Goal: Information Seeking & Learning: Understand process/instructions

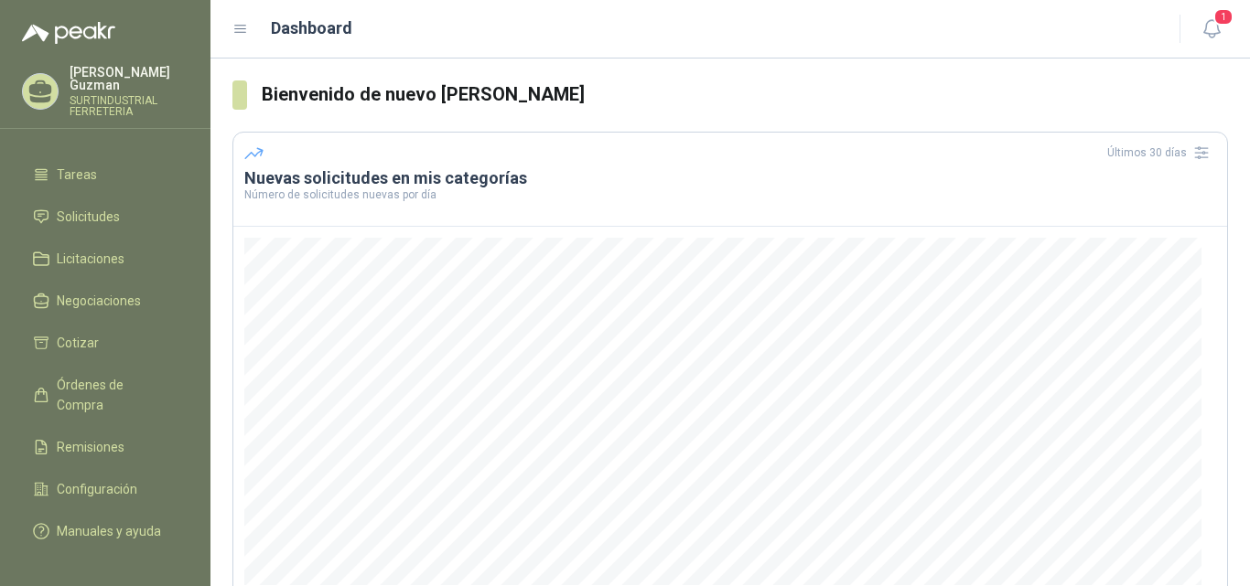
scroll to position [112, 0]
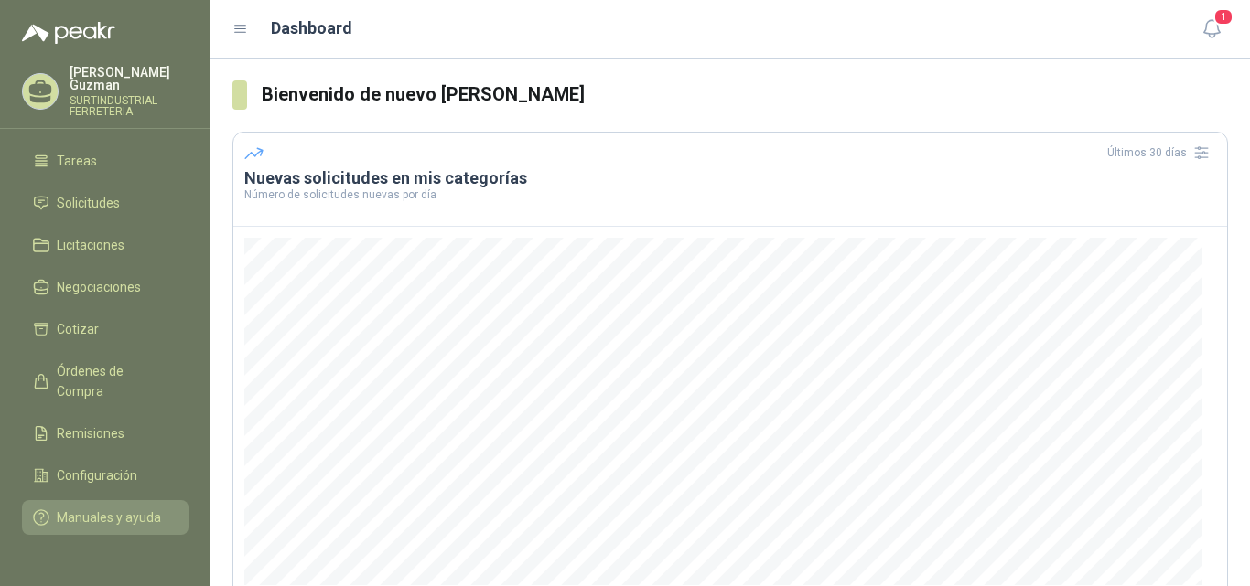
click at [85, 508] on span "Manuales y ayuda" at bounding box center [109, 518] width 104 height 20
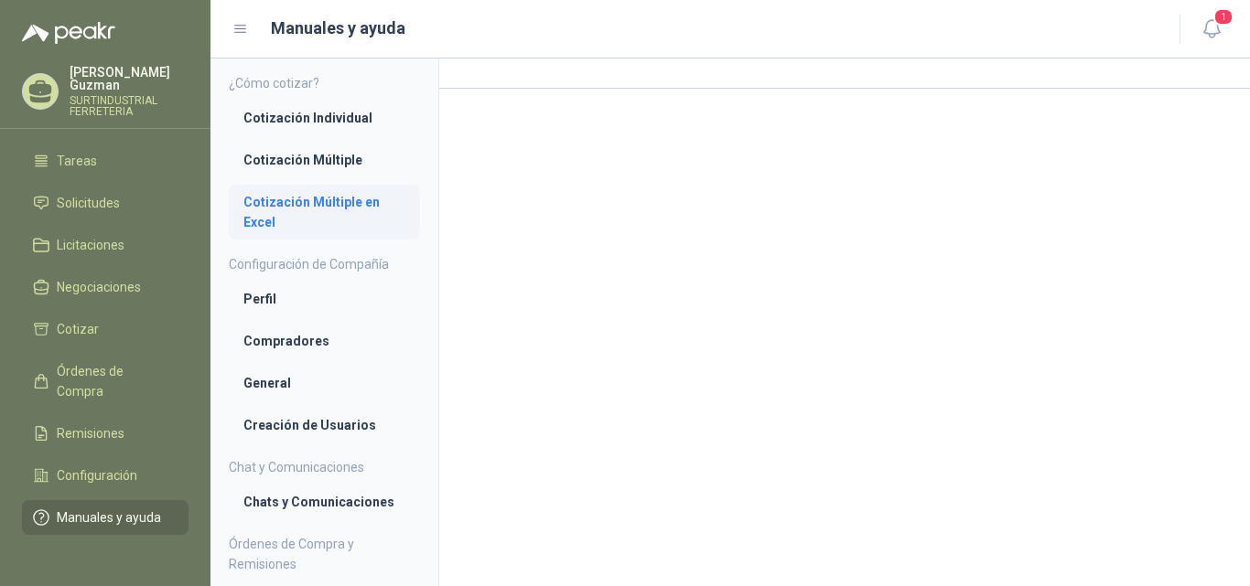
click at [330, 197] on li "Cotización Múltiple en Excel" at bounding box center [324, 212] width 162 height 40
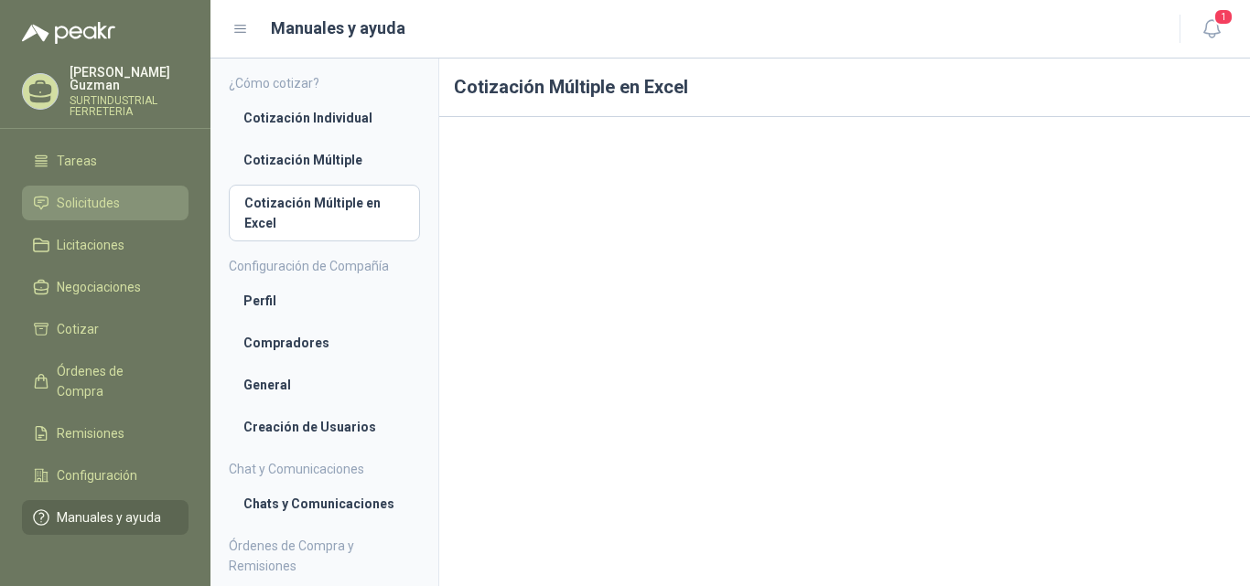
click at [115, 193] on span "Solicitudes" at bounding box center [88, 203] width 63 height 20
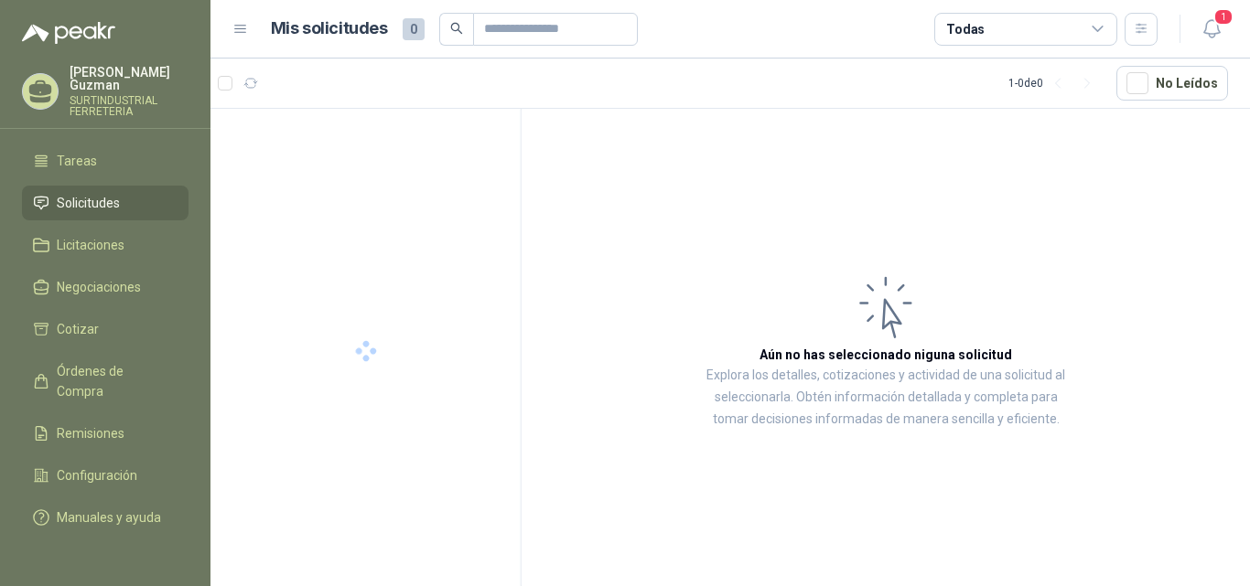
click at [123, 193] on li "Solicitudes" at bounding box center [105, 203] width 145 height 20
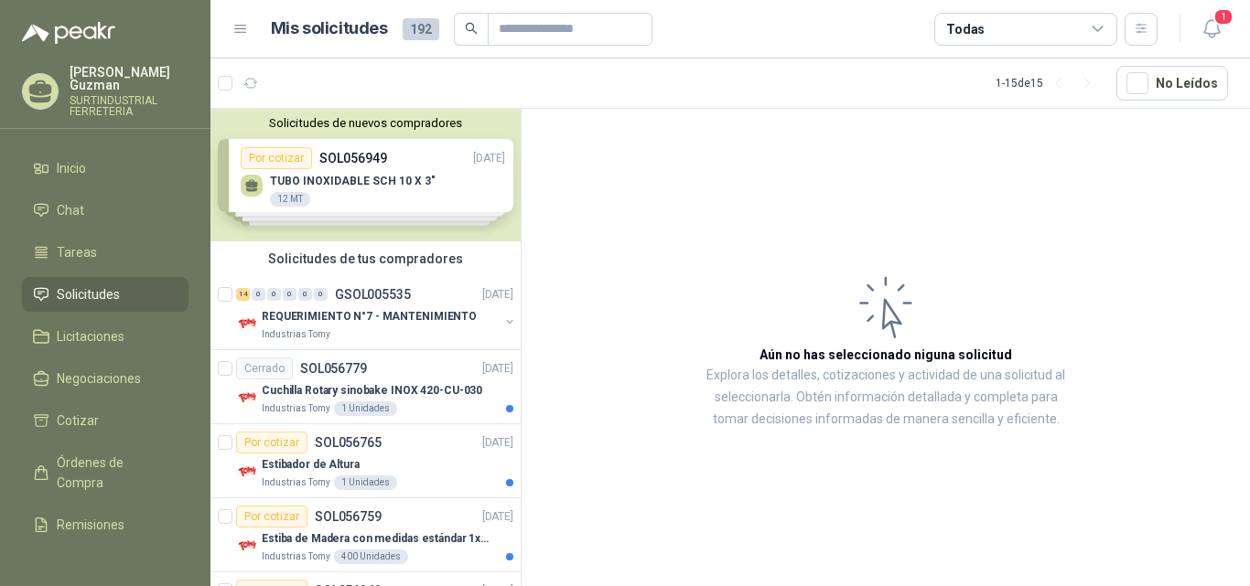
click at [119, 296] on span "Solicitudes" at bounding box center [88, 295] width 63 height 20
click at [436, 194] on div "Solicitudes de nuevos compradores Por cotizar SOL056949 [DATE] TUBO INOXIDABLE …" at bounding box center [365, 175] width 310 height 133
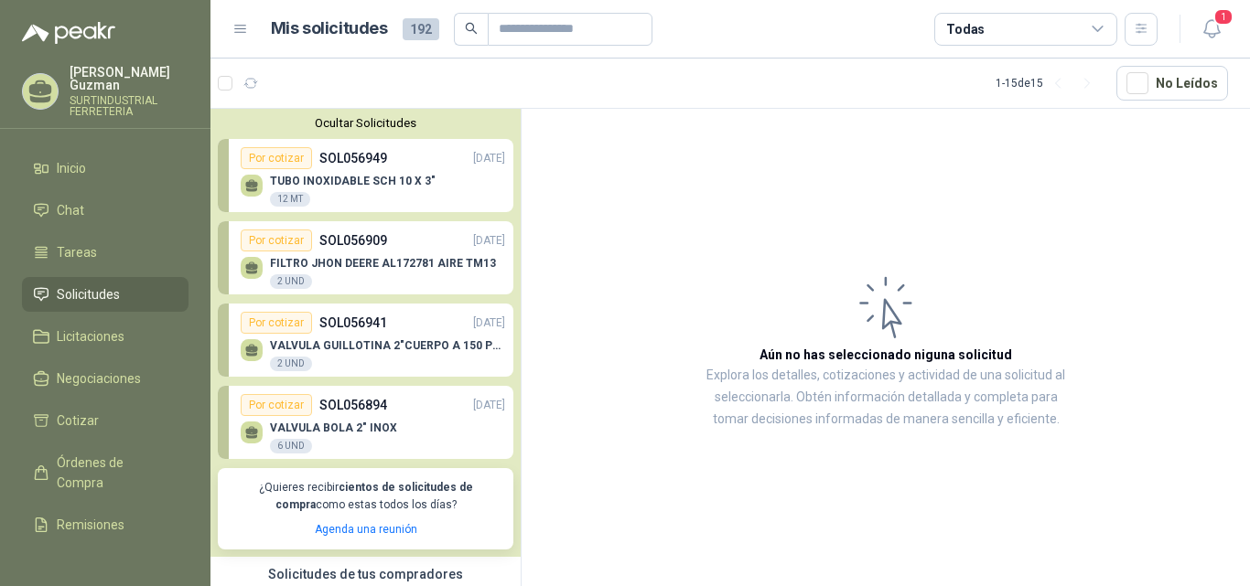
click at [403, 204] on div "TUBO INOXIDABLE SCH 10 X 3" 12 MT" at bounding box center [353, 191] width 166 height 33
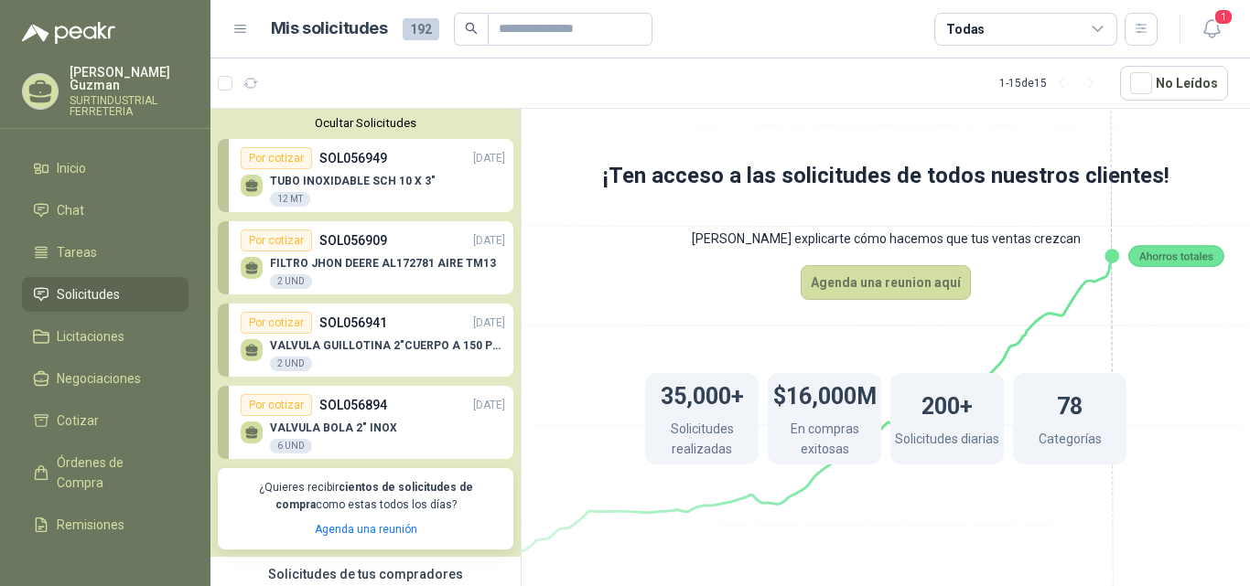
click at [84, 290] on span "Solicitudes" at bounding box center [88, 295] width 63 height 20
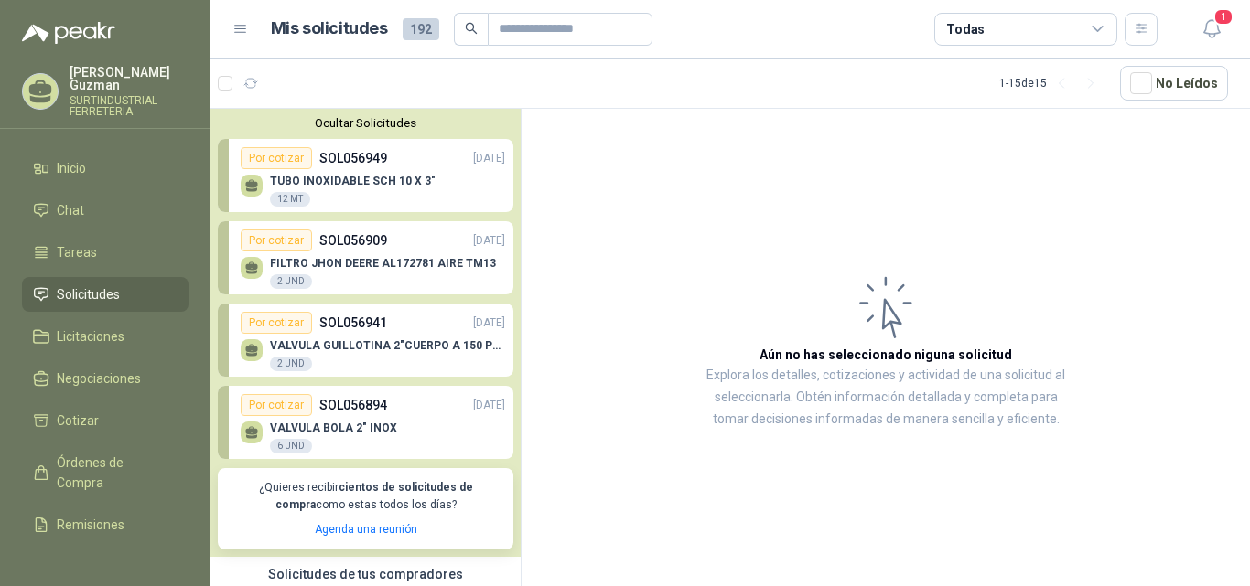
click at [86, 287] on span "Solicitudes" at bounding box center [88, 295] width 63 height 20
click at [404, 415] on div "Por cotizar SOL056894 [DATE]" at bounding box center [373, 405] width 264 height 22
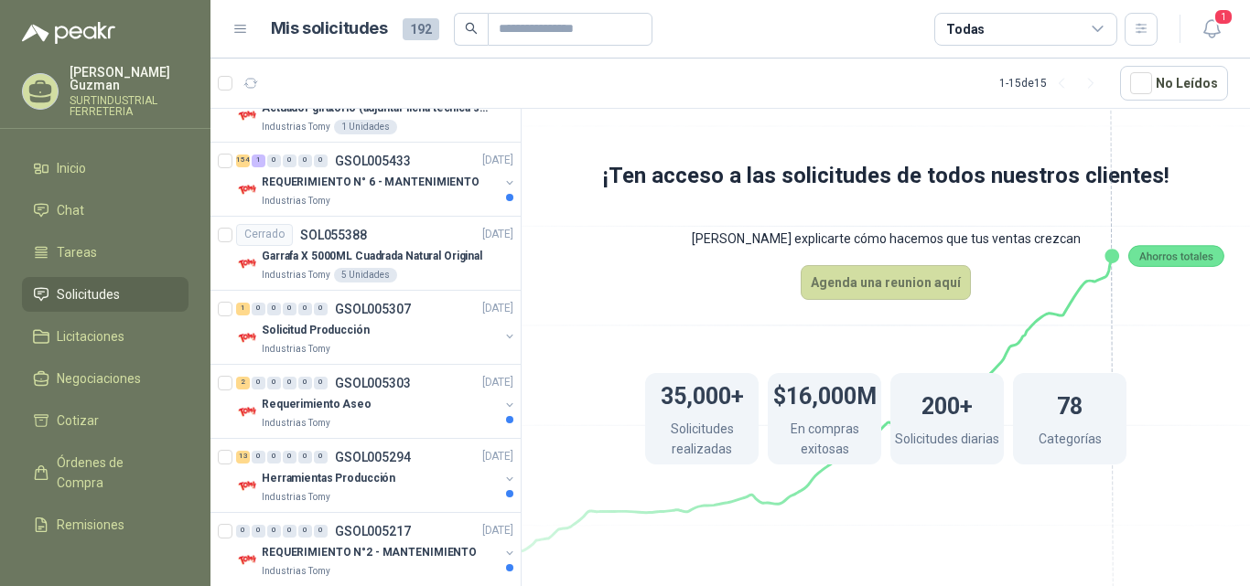
scroll to position [1137, 0]
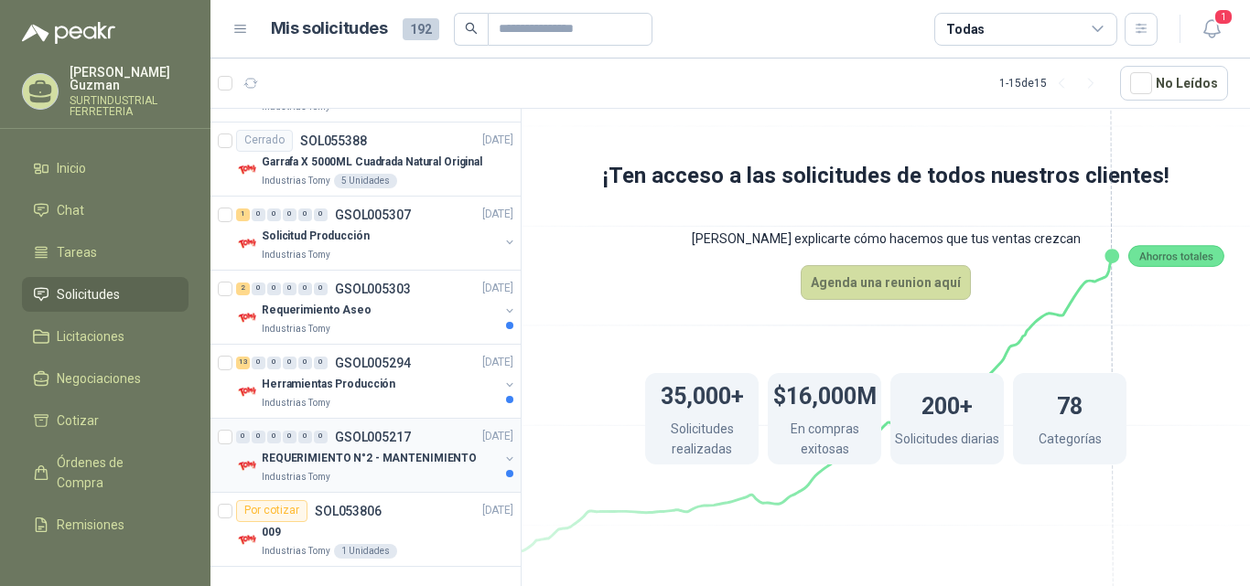
click at [347, 483] on div "Industrias Tomy" at bounding box center [380, 477] width 237 height 15
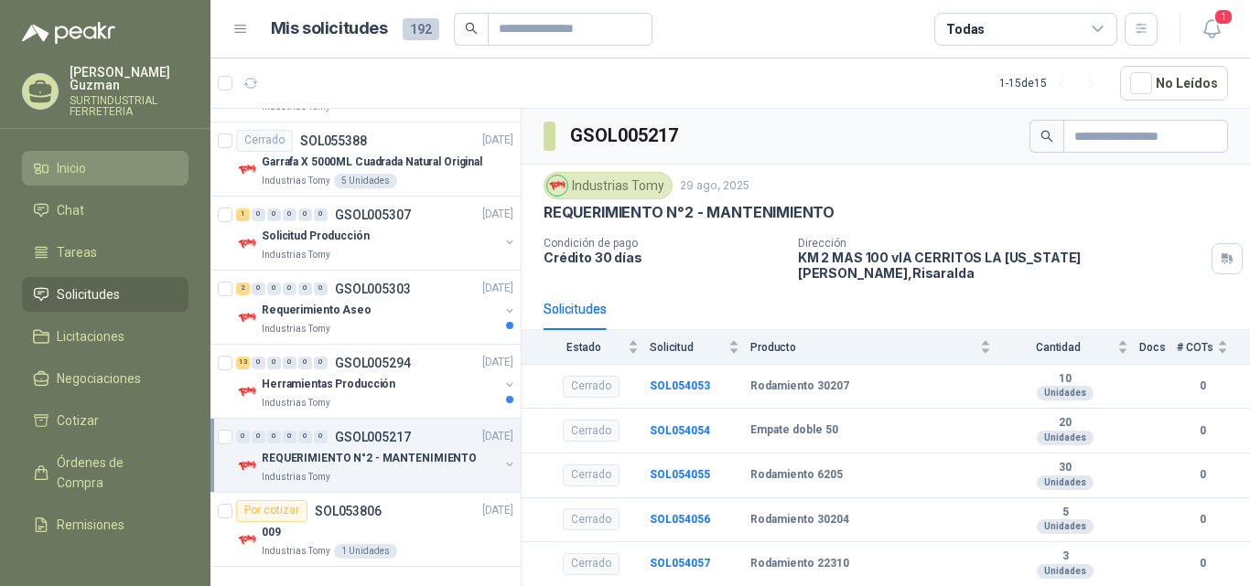
click at [112, 169] on li "Inicio" at bounding box center [105, 168] width 145 height 20
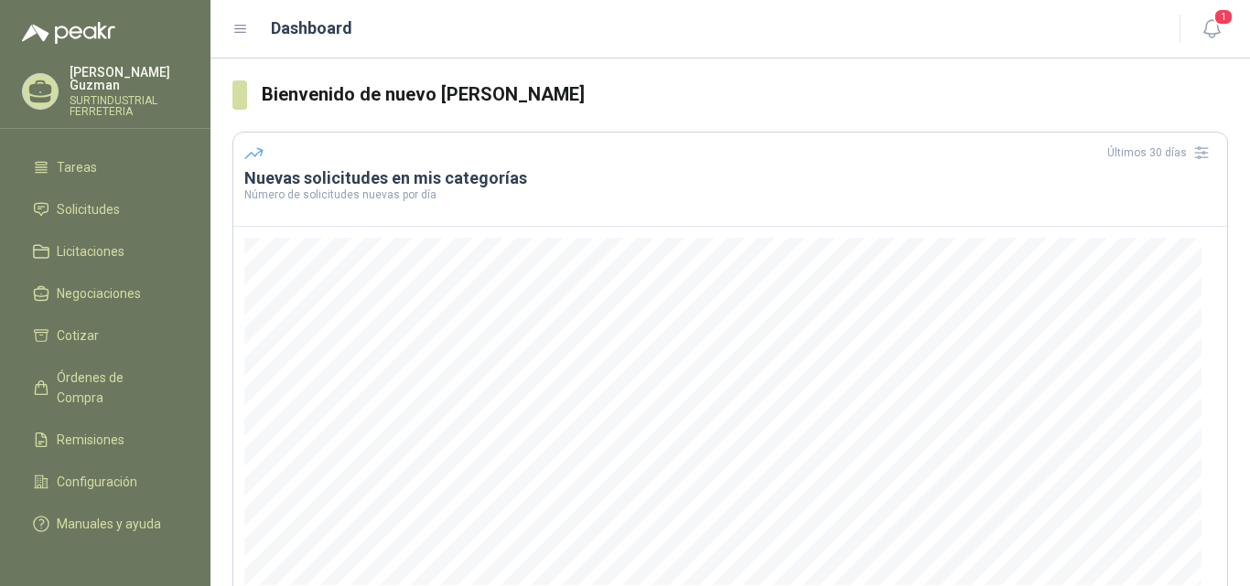
scroll to position [112, 0]
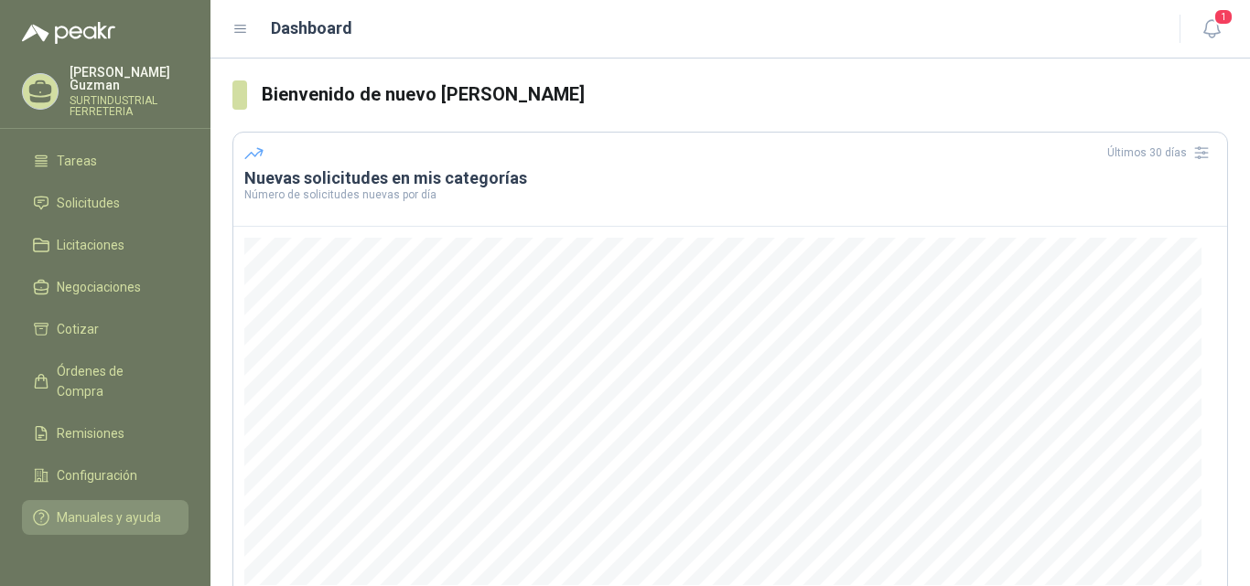
click at [105, 508] on span "Manuales y ayuda" at bounding box center [109, 518] width 104 height 20
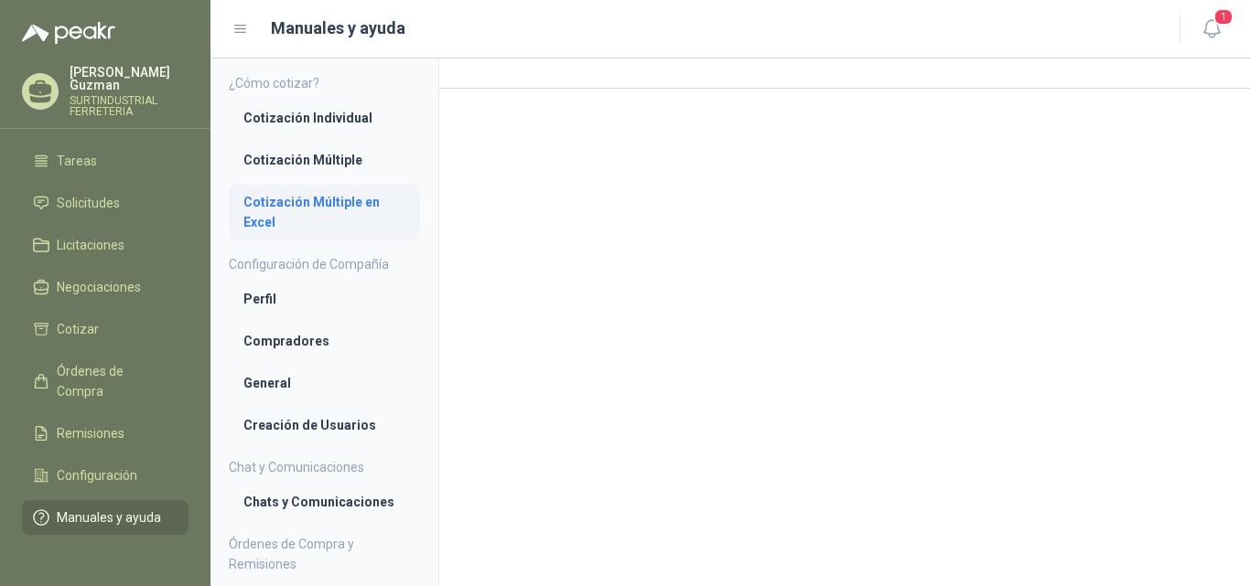
click at [304, 204] on li "Cotización Múltiple en Excel" at bounding box center [324, 212] width 162 height 40
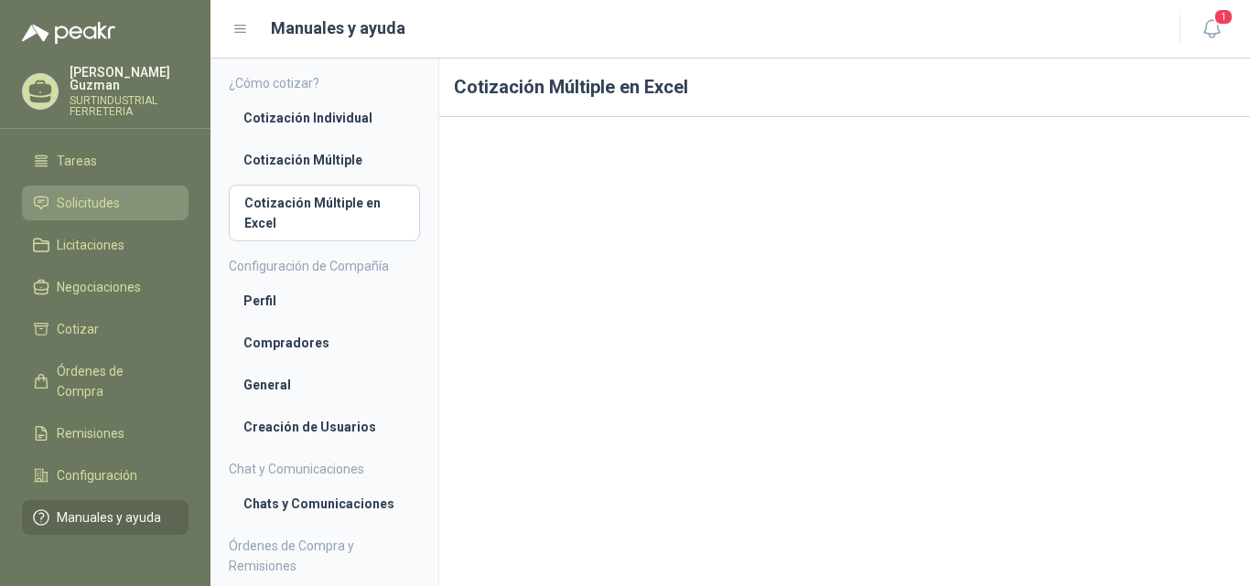
click at [76, 193] on span "Solicitudes" at bounding box center [88, 203] width 63 height 20
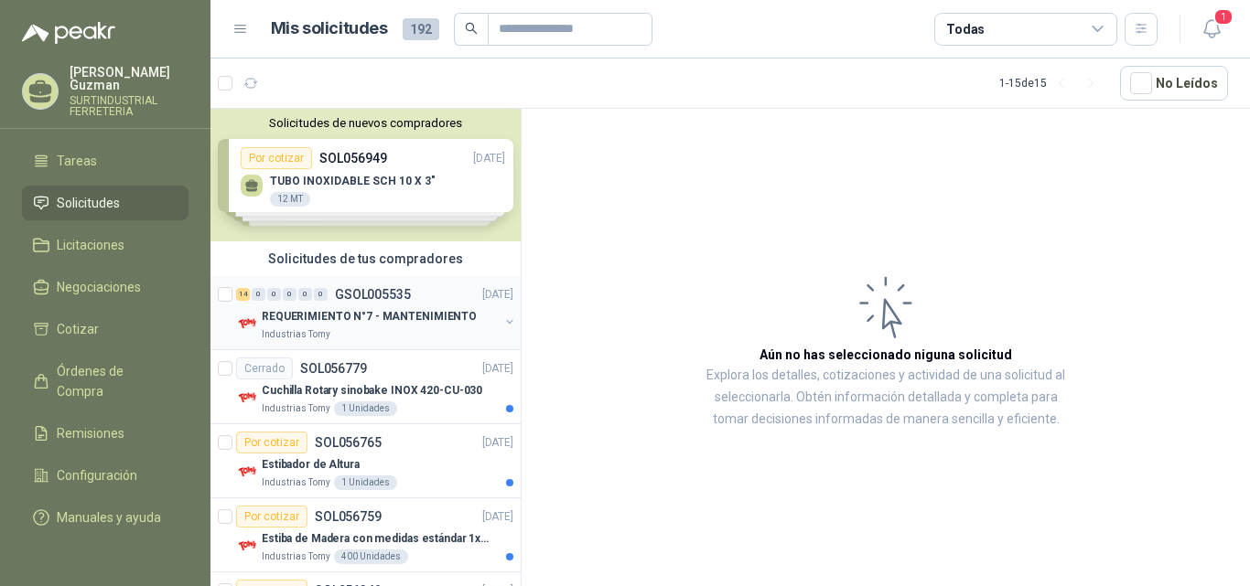
click at [409, 325] on p "REQUERIMIENTO N°7 - MANTENIMIENTO" at bounding box center [369, 316] width 215 height 17
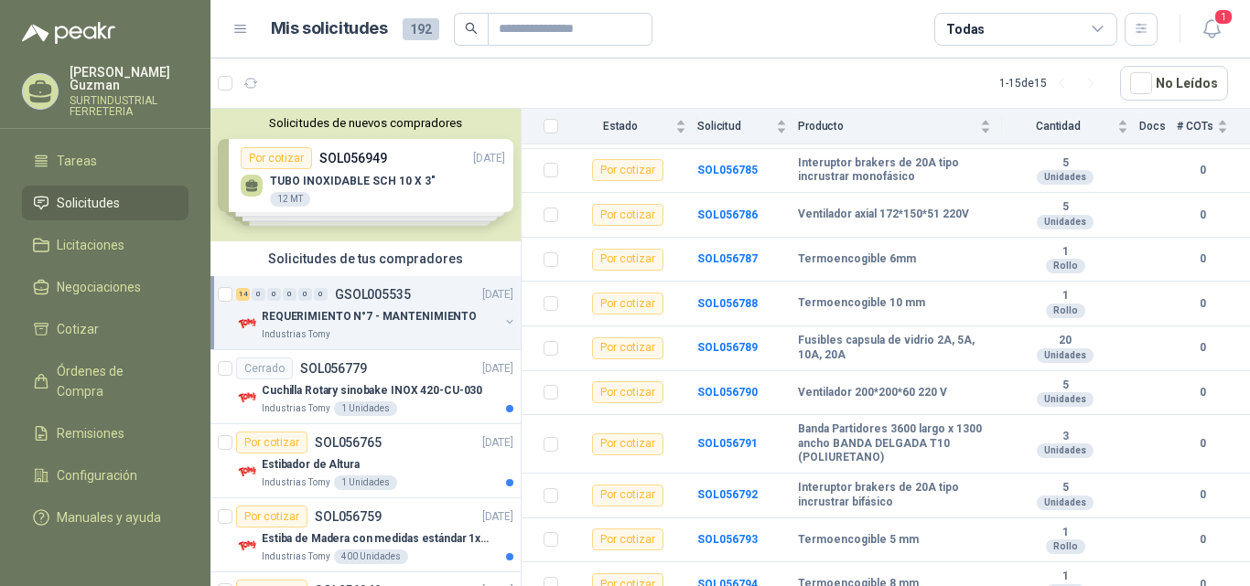
scroll to position [397, 0]
click at [420, 403] on div "Industrias Tomy 1 Unidades" at bounding box center [388, 409] width 252 height 15
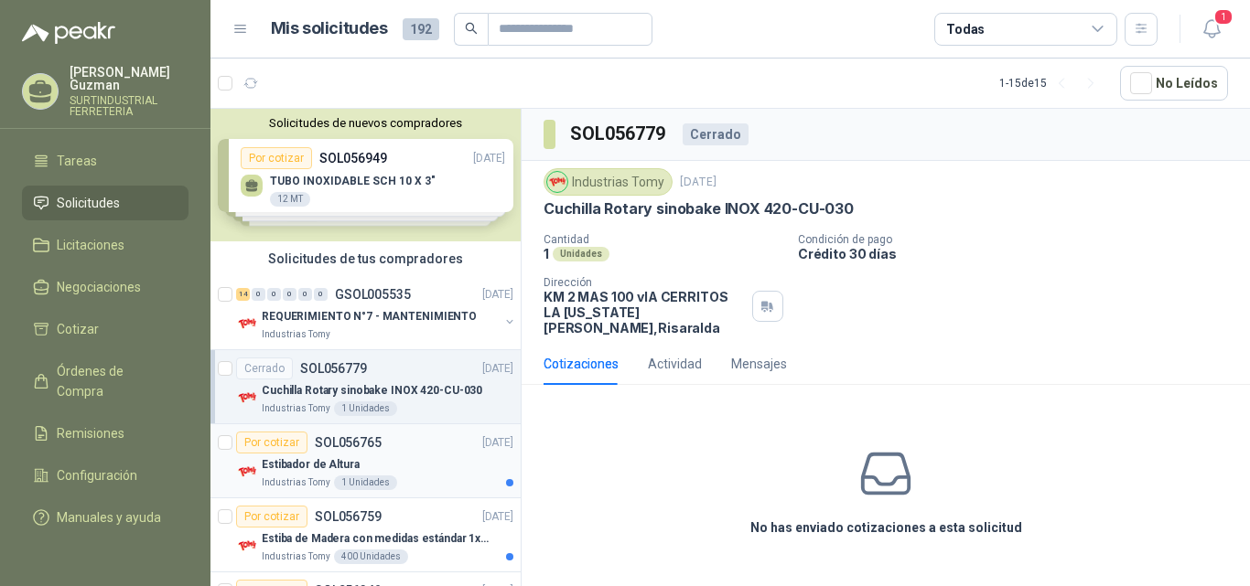
click at [420, 454] on div "Por cotizar SOL056765 [DATE] Estibador de [MEDICAL_DATA] Industrias Tomy 1 Unid…" at bounding box center [374, 461] width 277 height 59
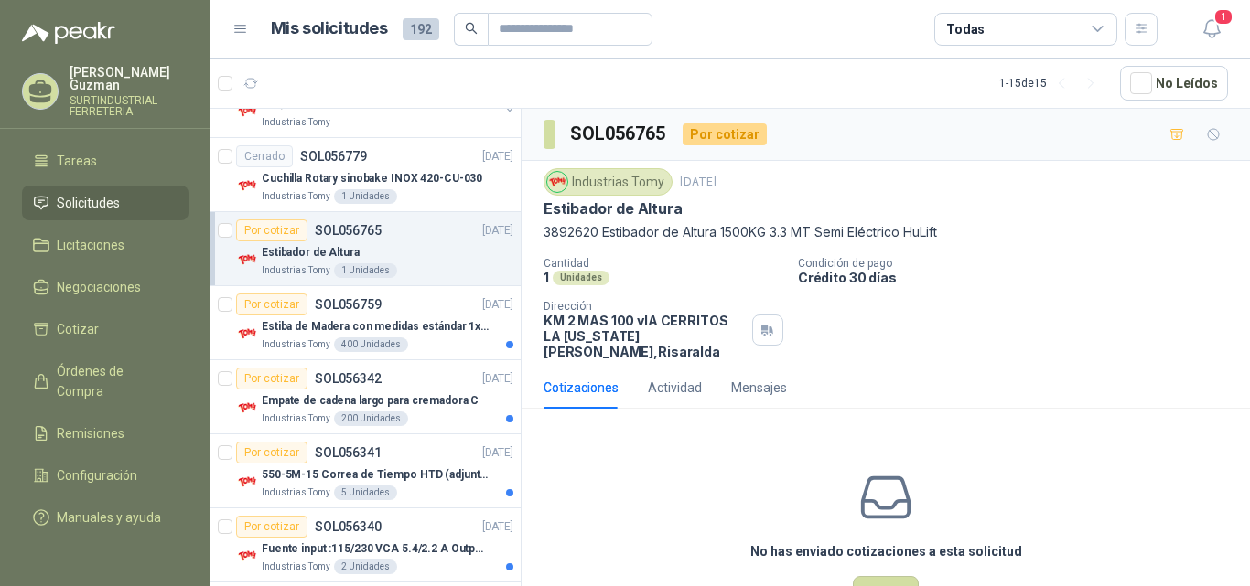
scroll to position [240, 0]
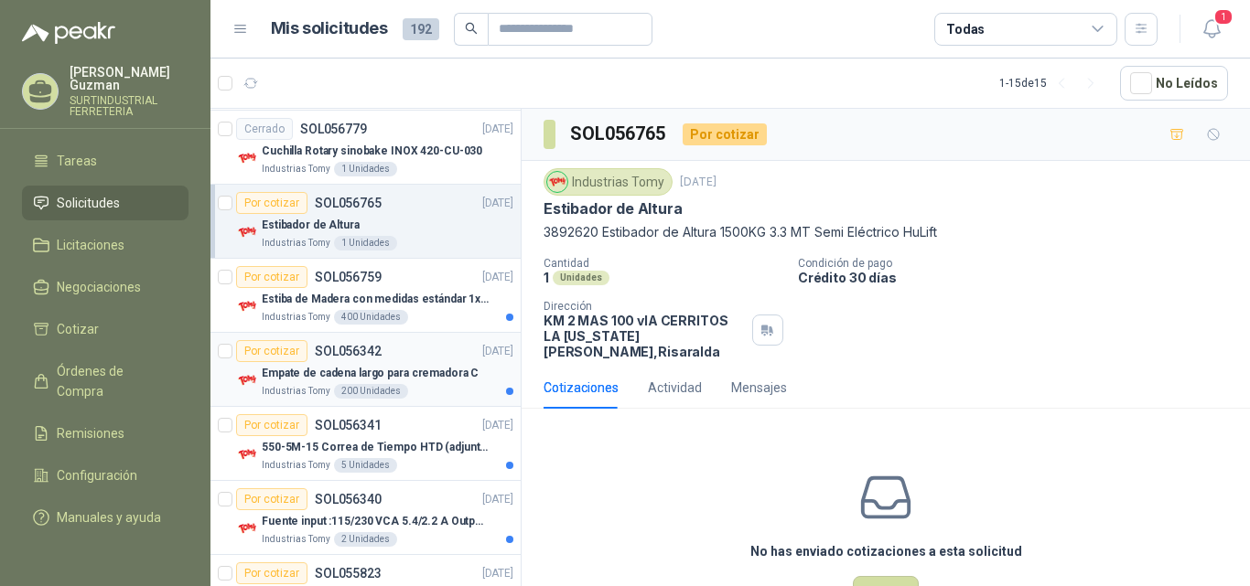
click at [441, 377] on p "Empate de cadena largo para cremadora C" at bounding box center [370, 373] width 217 height 17
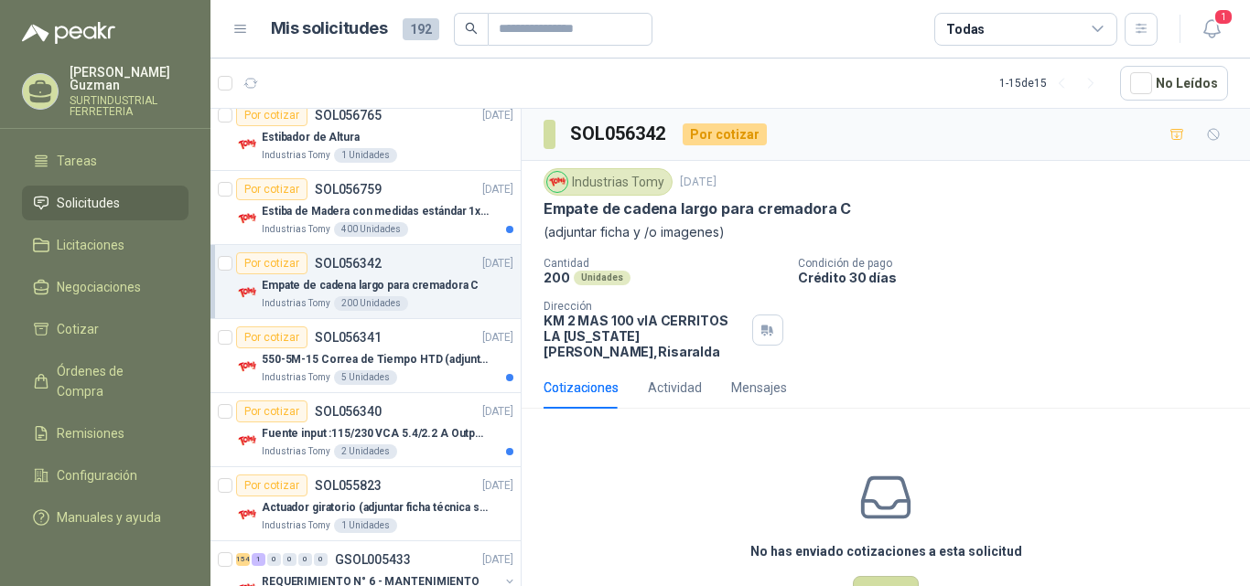
scroll to position [399, 0]
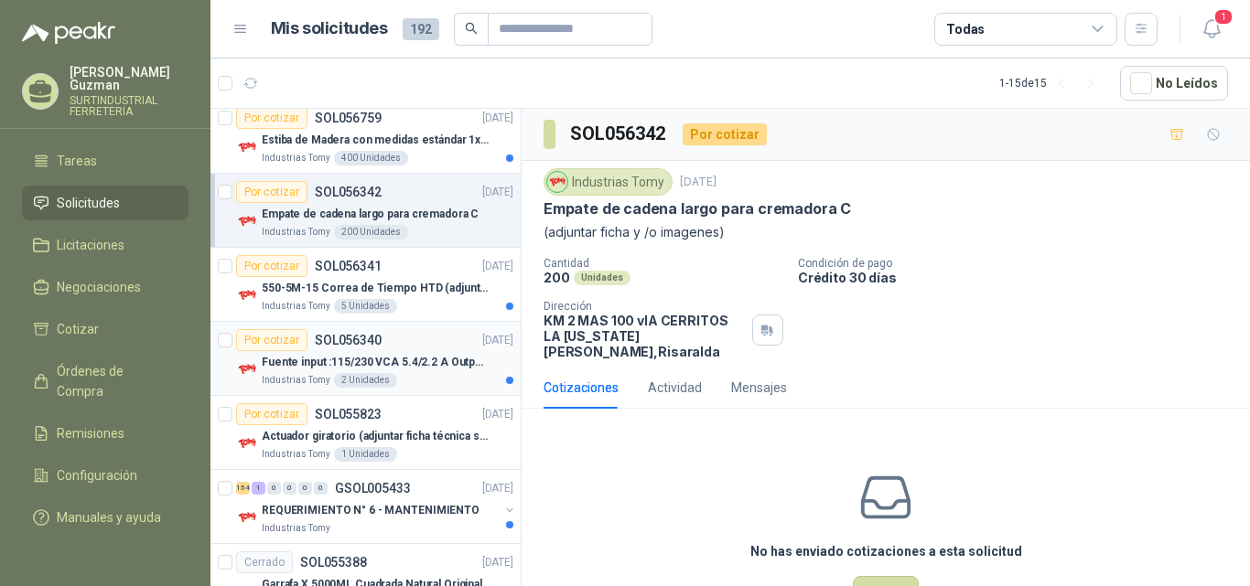
click at [413, 358] on p "Fuente input :115/230 VCA 5.4/2.2 A Output: 24 VDC 10 A 47-63 Hz" at bounding box center [376, 362] width 228 height 17
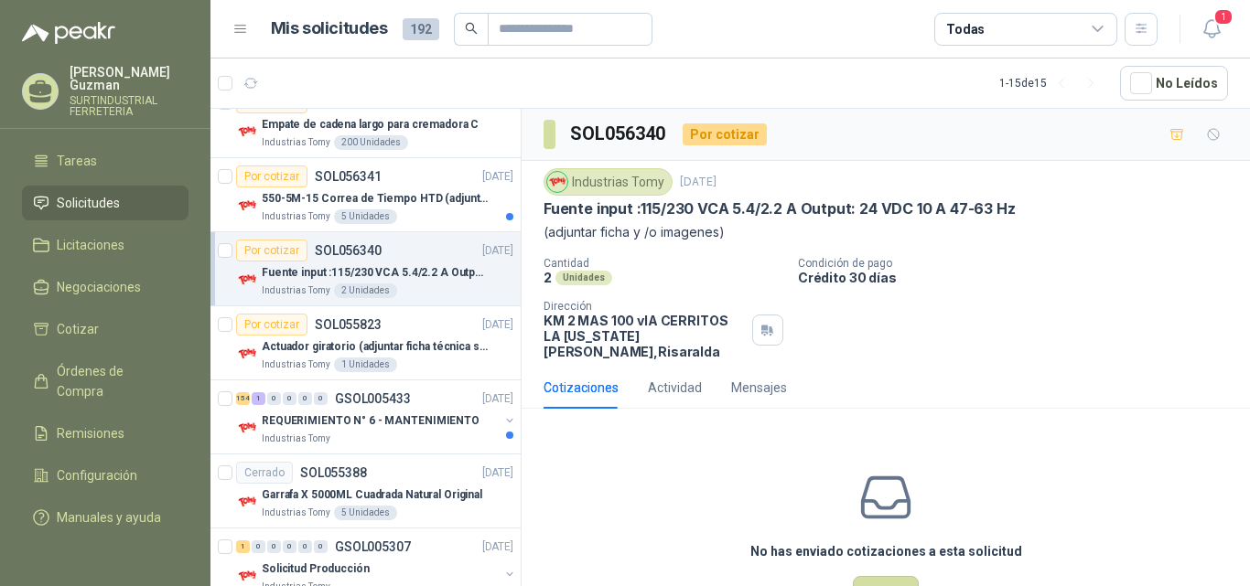
scroll to position [498, 0]
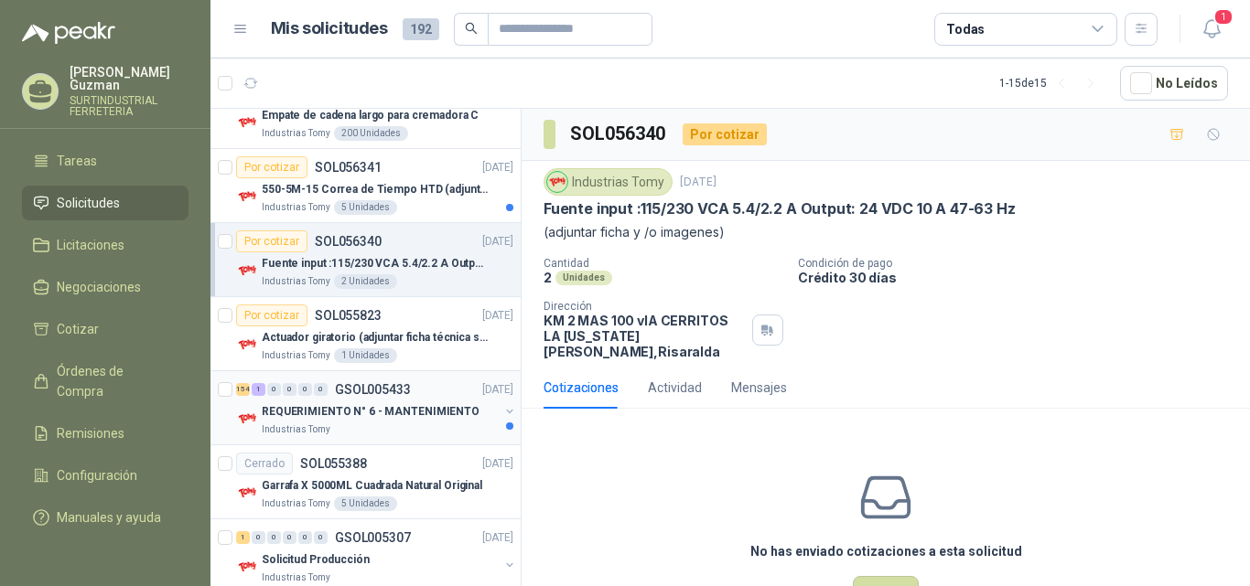
click at [410, 412] on p "REQUERIMIENTO N° 6 - MANTENIMIENTO" at bounding box center [371, 411] width 218 height 17
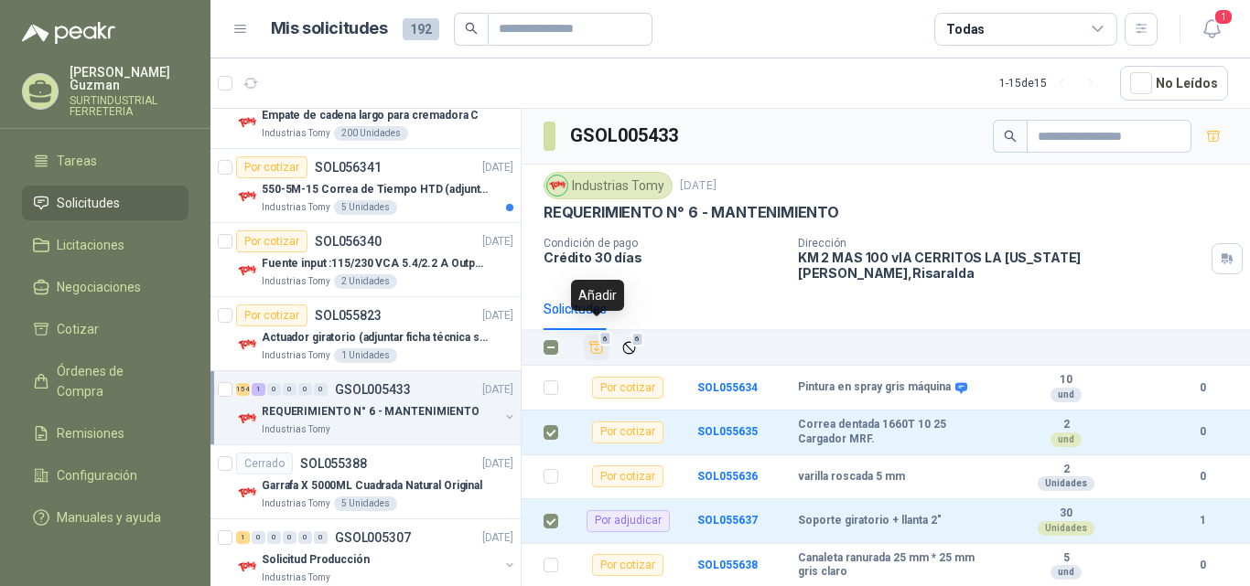
click at [598, 335] on button "6" at bounding box center [597, 348] width 26 height 26
click at [601, 331] on span "6" at bounding box center [605, 338] width 13 height 15
click at [601, 332] on span "6" at bounding box center [605, 339] width 13 height 15
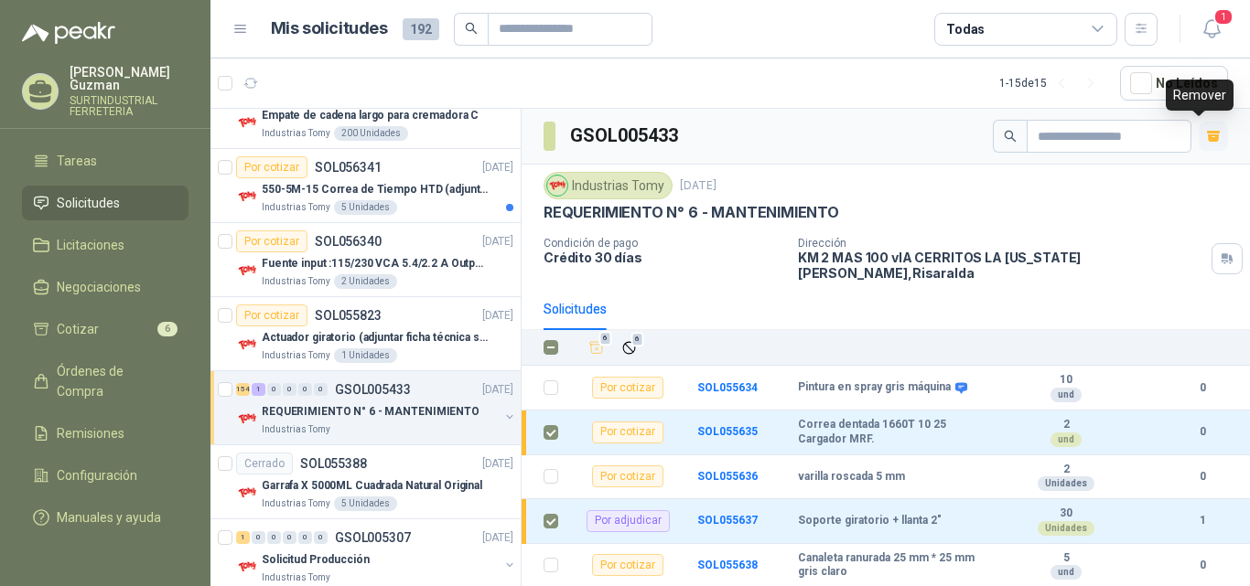
click at [1206, 134] on icon "button" at bounding box center [1214, 137] width 16 height 16
click at [1092, 27] on icon at bounding box center [1097, 29] width 10 height 5
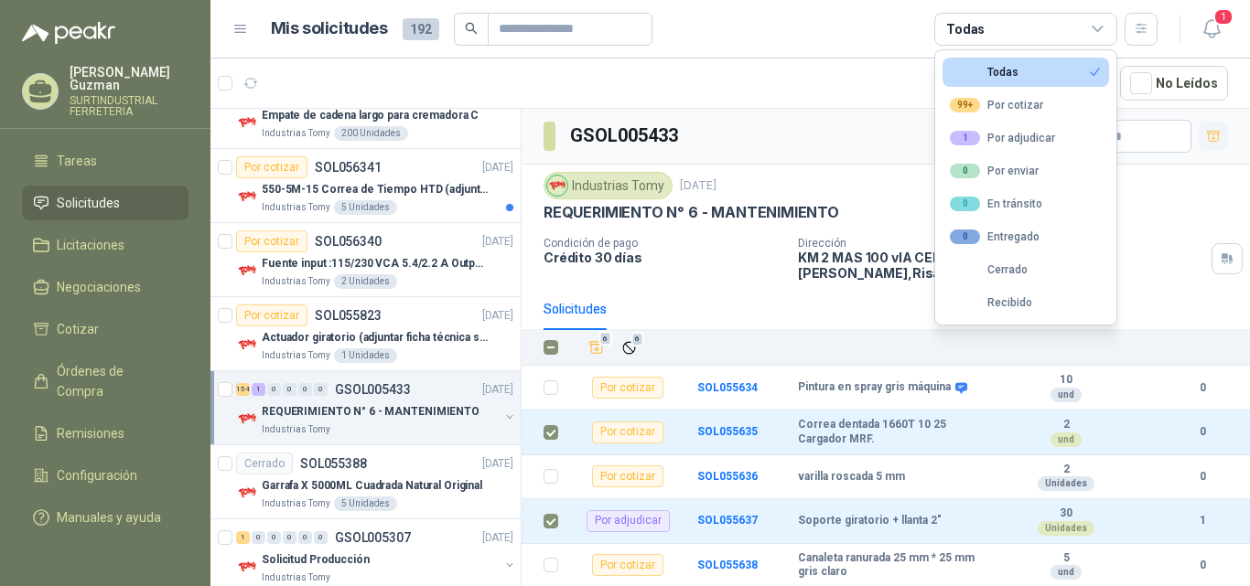
click at [1092, 27] on icon at bounding box center [1097, 29] width 10 height 5
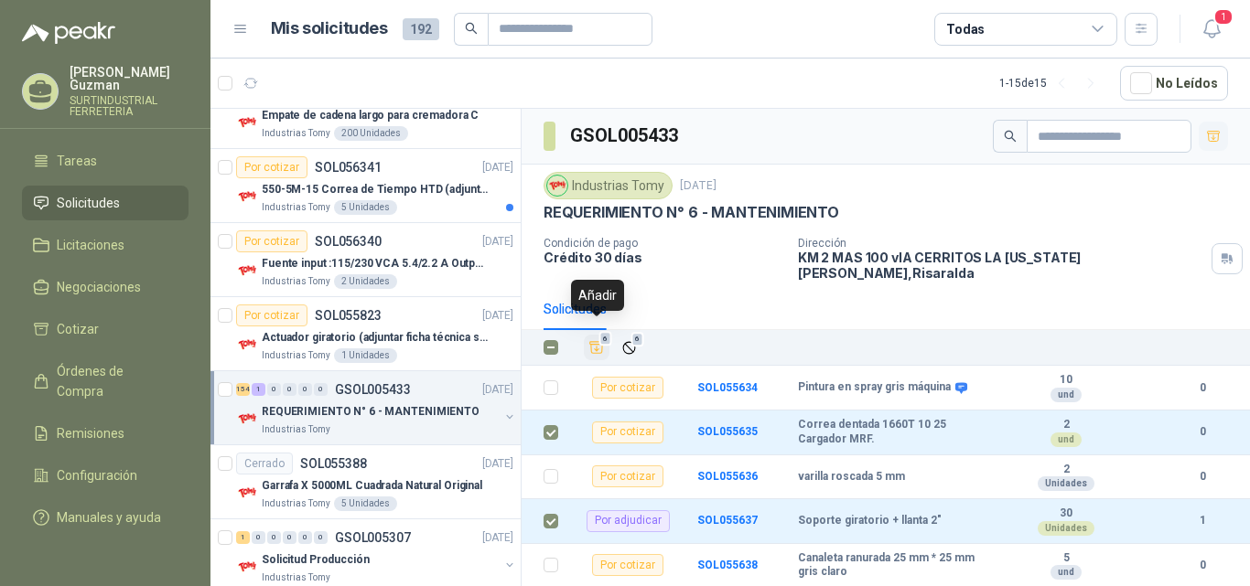
click at [596, 342] on icon "Añadir" at bounding box center [597, 348] width 14 height 12
click at [635, 332] on span "6" at bounding box center [637, 339] width 13 height 15
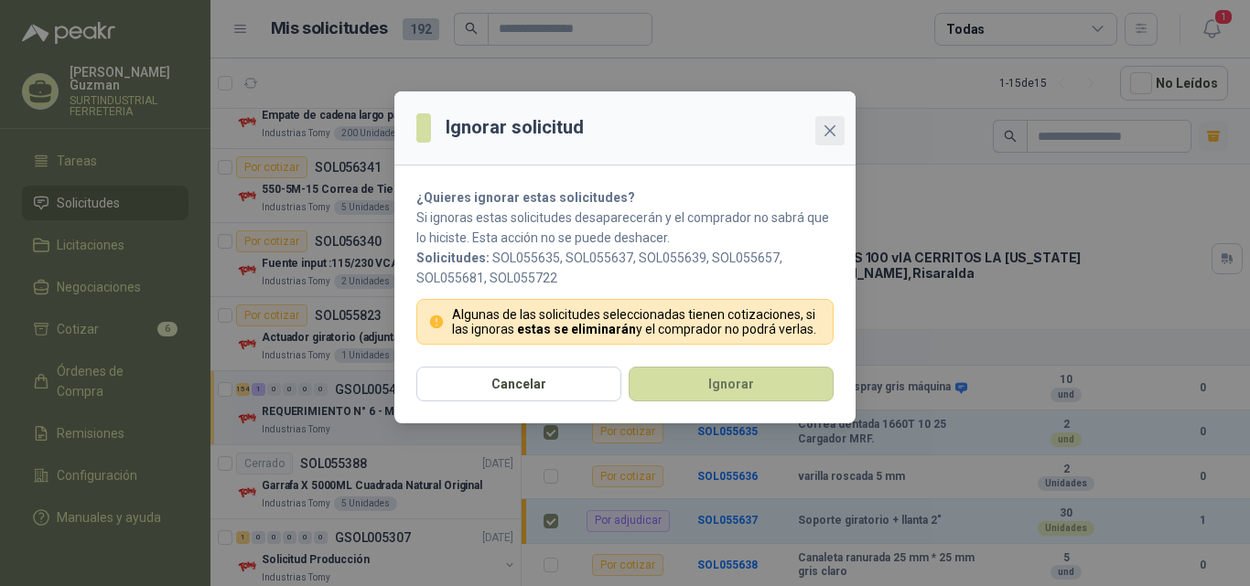
click at [828, 138] on button "Close" at bounding box center [829, 130] width 29 height 29
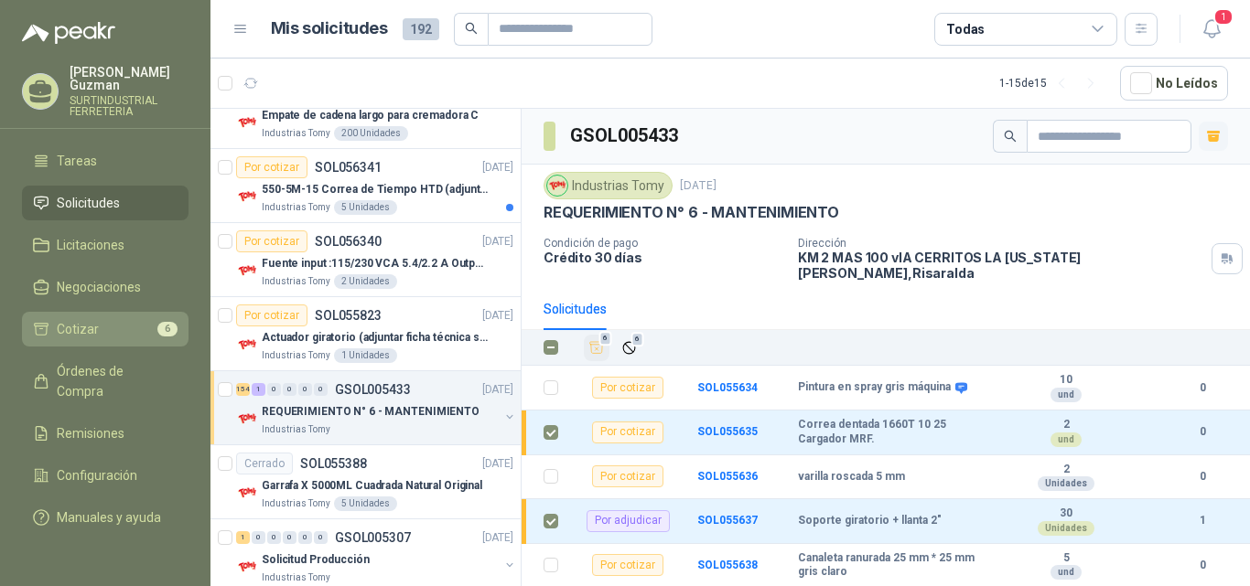
click at [94, 319] on span "Cotizar" at bounding box center [78, 329] width 42 height 20
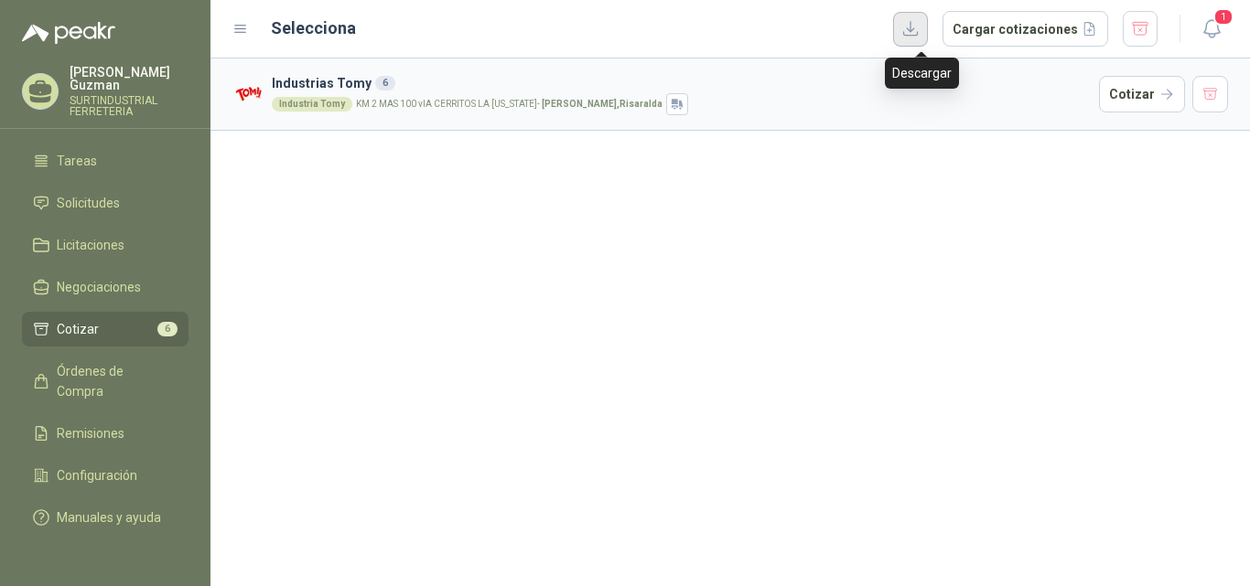
click at [920, 35] on button "button" at bounding box center [910, 29] width 35 height 35
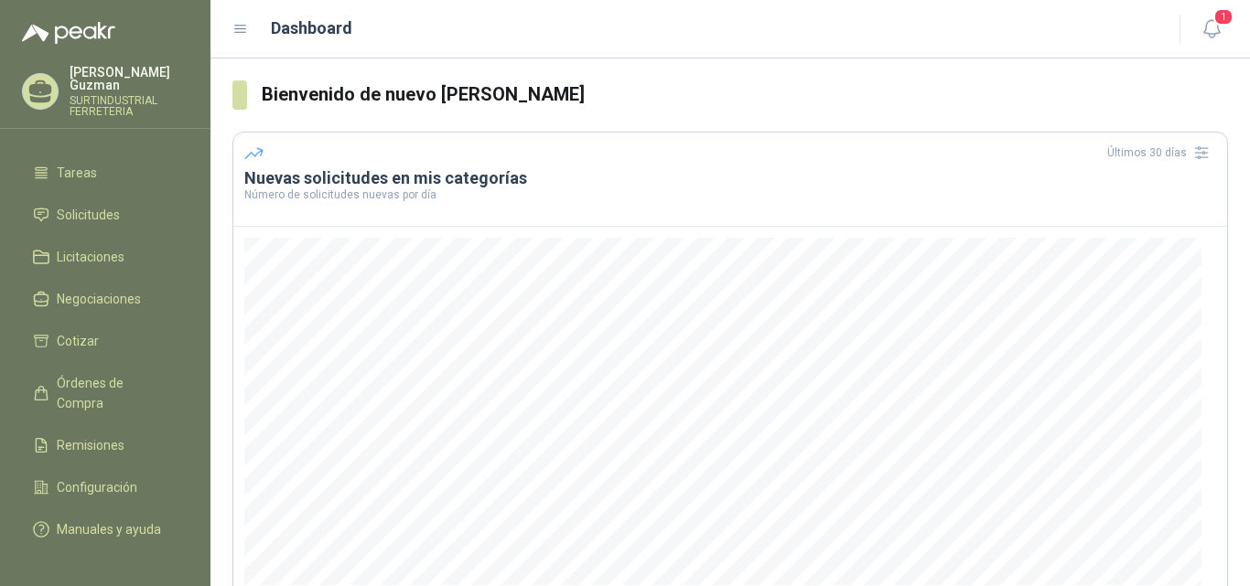
scroll to position [112, 0]
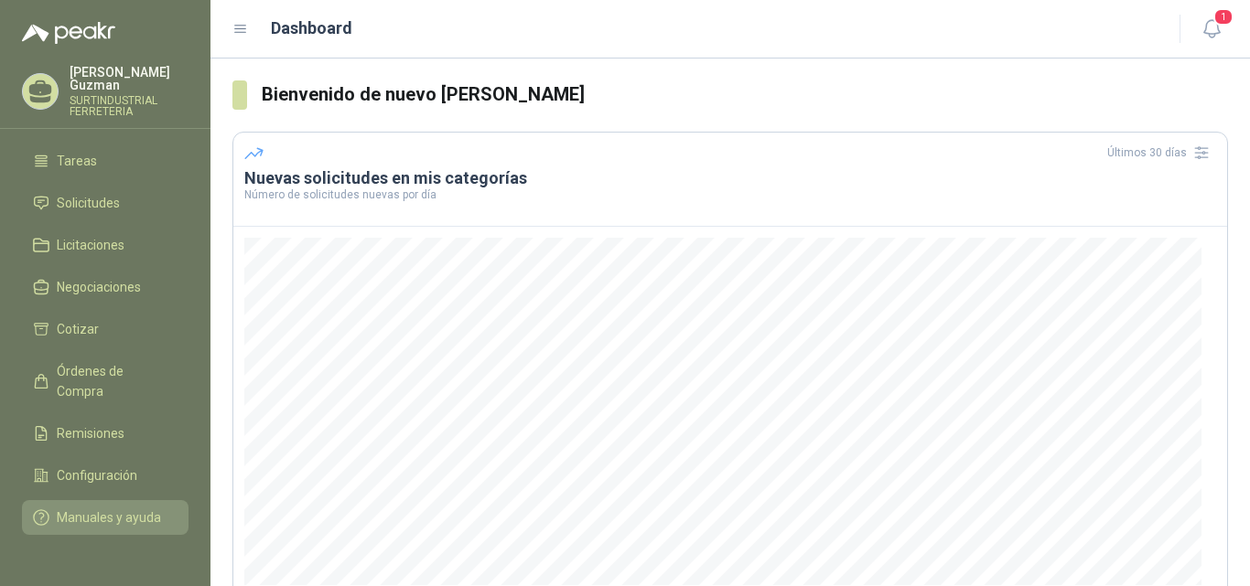
click at [92, 508] on span "Manuales y ayuda" at bounding box center [109, 518] width 104 height 20
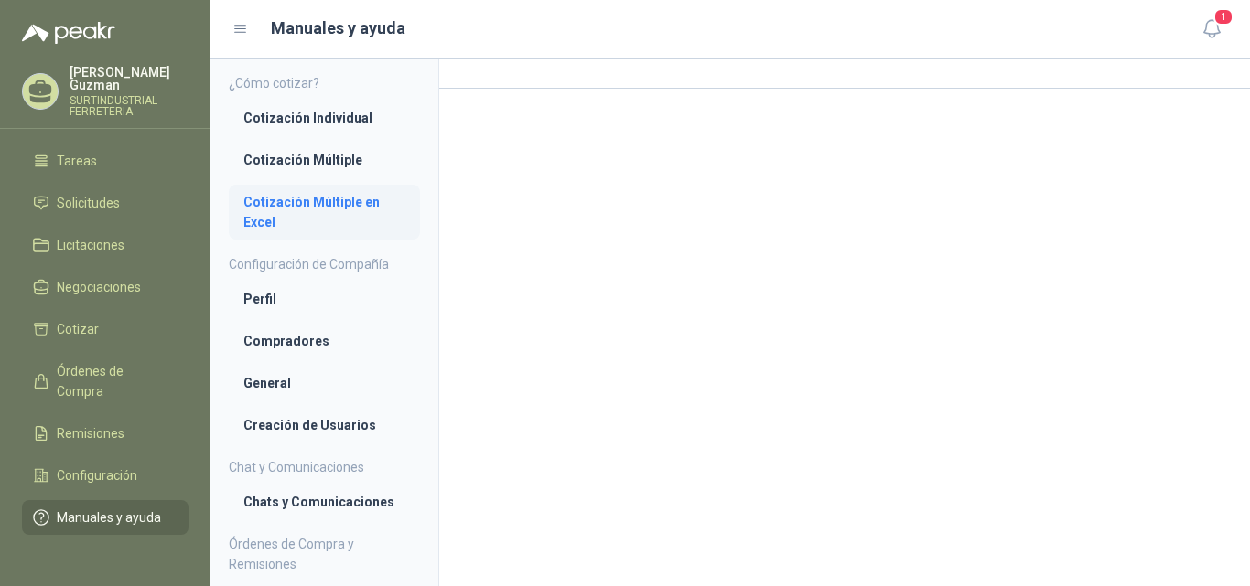
click at [295, 205] on li "Cotización Múltiple en Excel" at bounding box center [324, 212] width 162 height 40
